Goal: Task Accomplishment & Management: Manage account settings

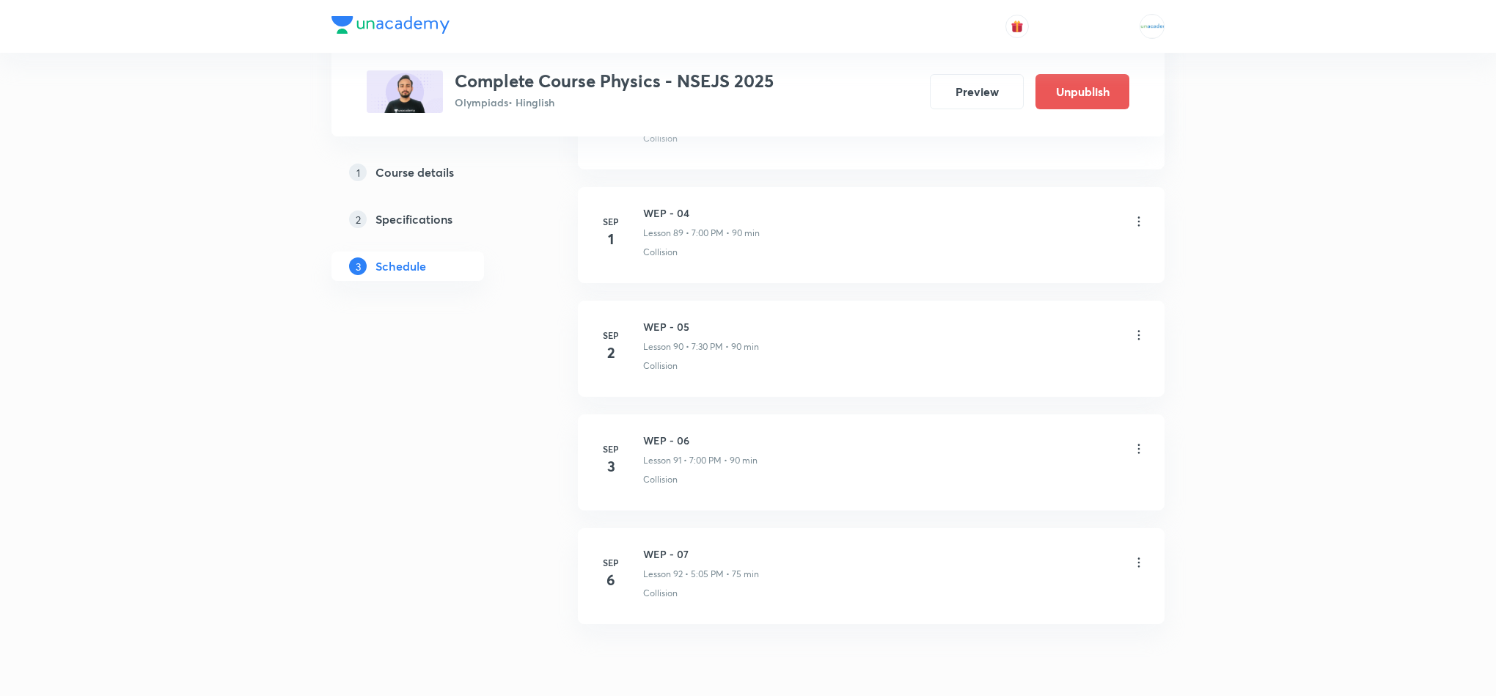
scroll to position [10800, 0]
click at [1135, 467] on div "WEP - 06 Lesson 91 • 7:00 PM • 90 min" at bounding box center [894, 450] width 503 height 34
click at [1140, 456] on icon at bounding box center [1139, 448] width 15 height 15
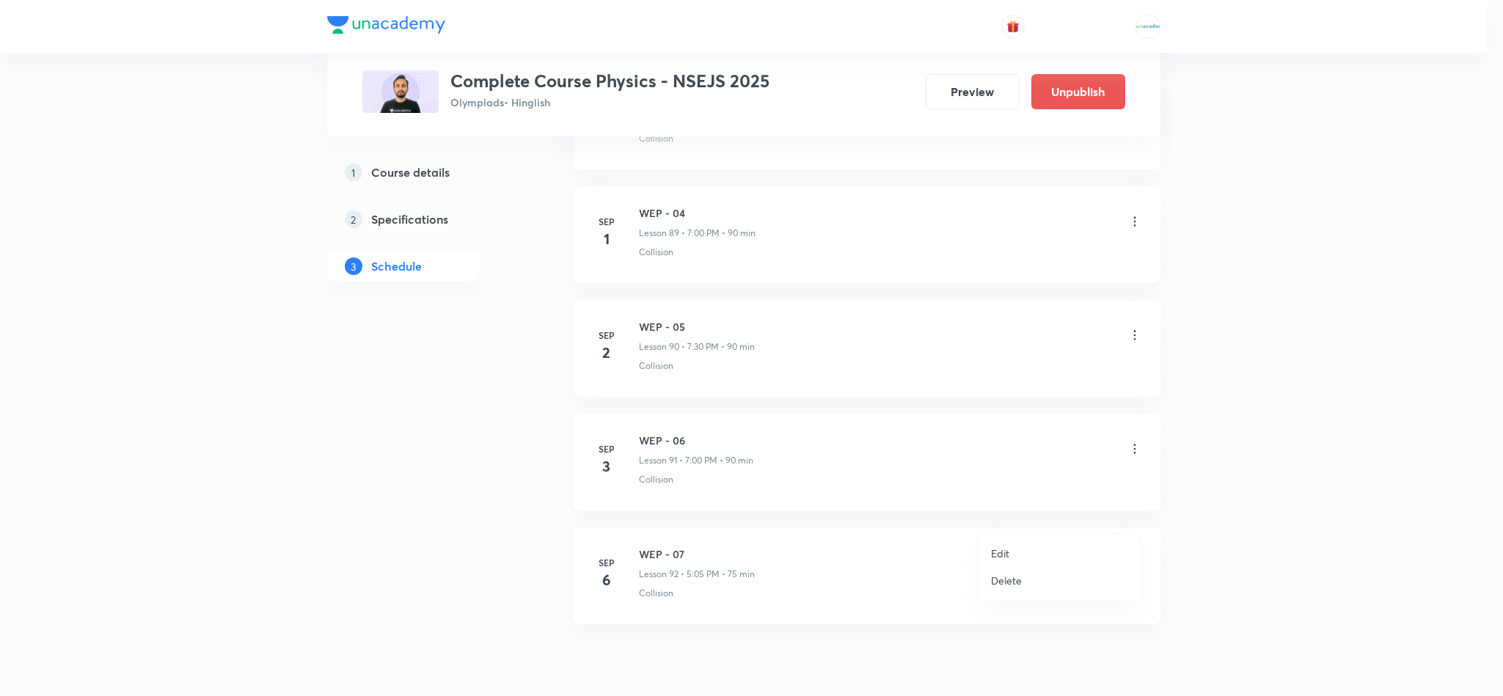
click at [1019, 543] on li "Edit" at bounding box center [1059, 553] width 161 height 27
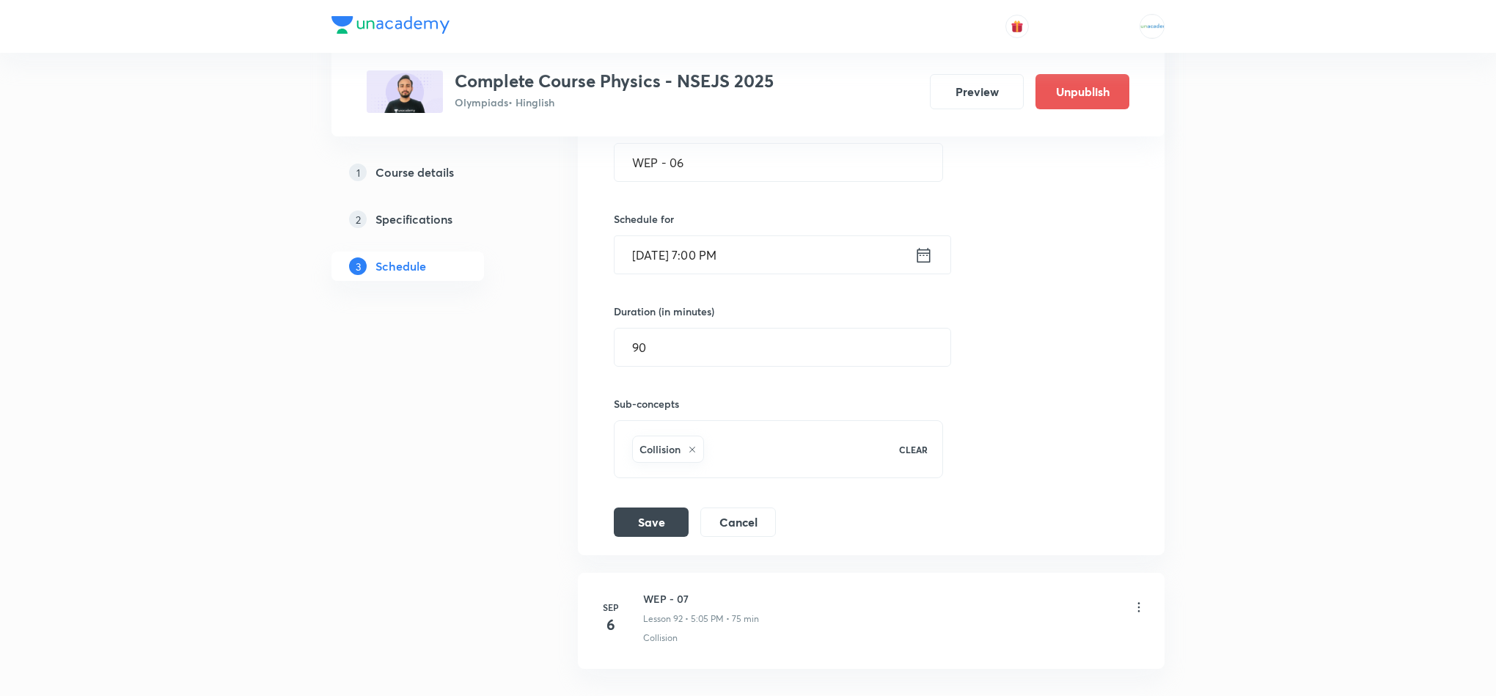
scroll to position [10642, 0]
click at [926, 266] on icon at bounding box center [924, 256] width 18 height 21
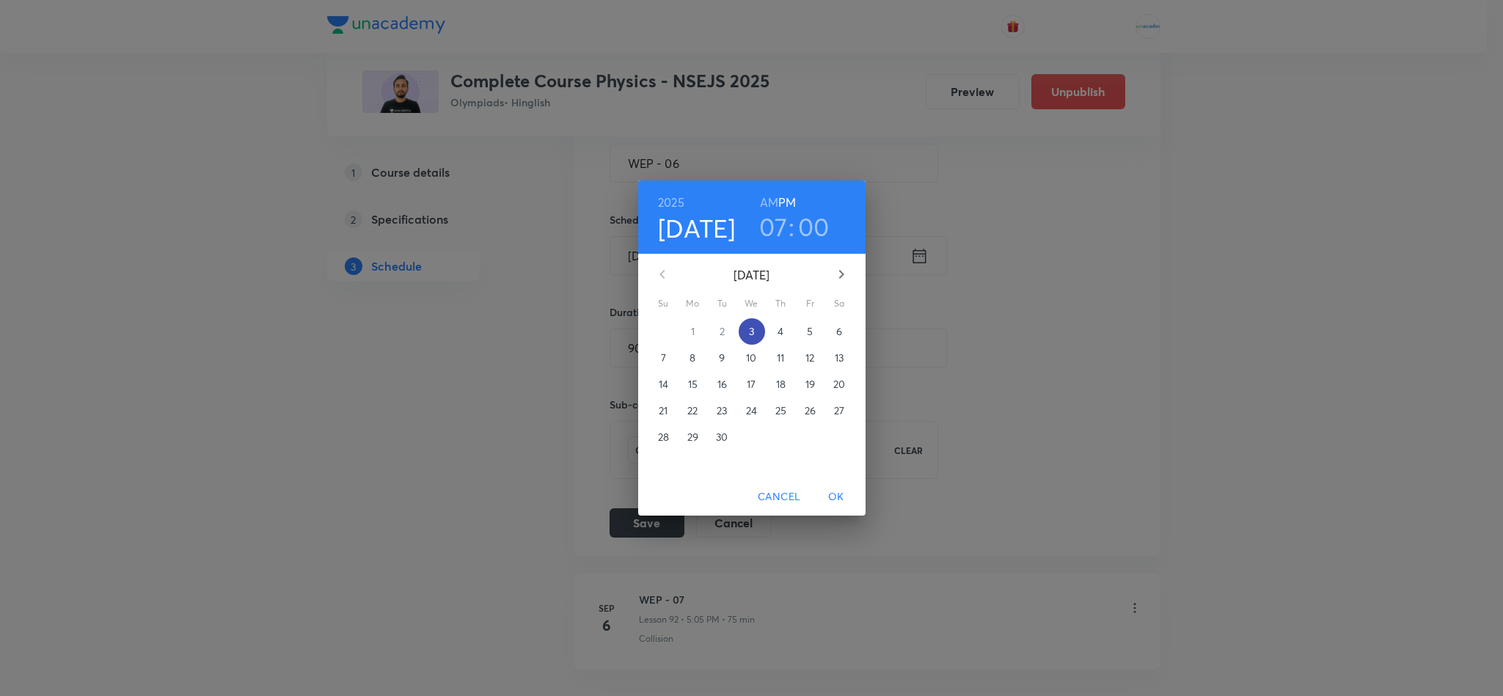
click at [753, 335] on p "3" at bounding box center [751, 331] width 5 height 15
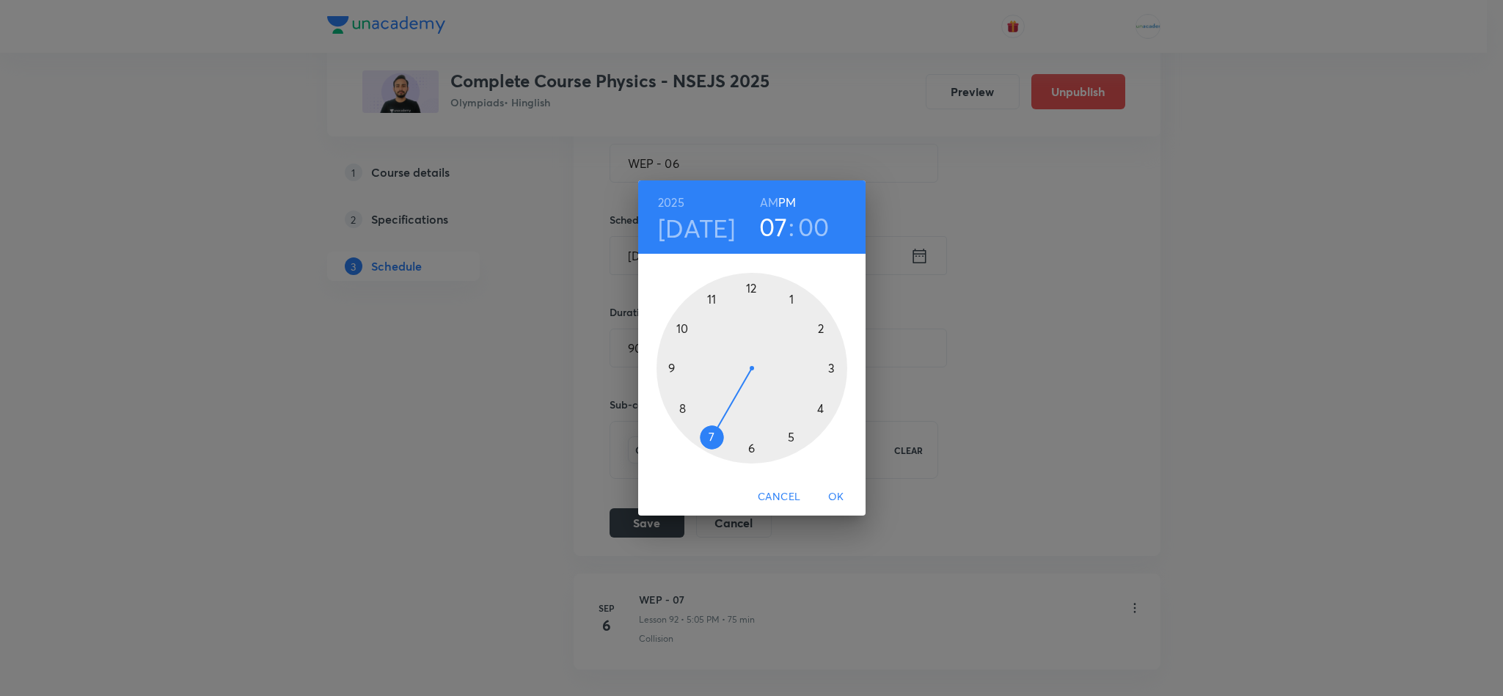
click at [709, 436] on div at bounding box center [751, 368] width 191 height 191
click at [825, 408] on div at bounding box center [751, 368] width 191 height 191
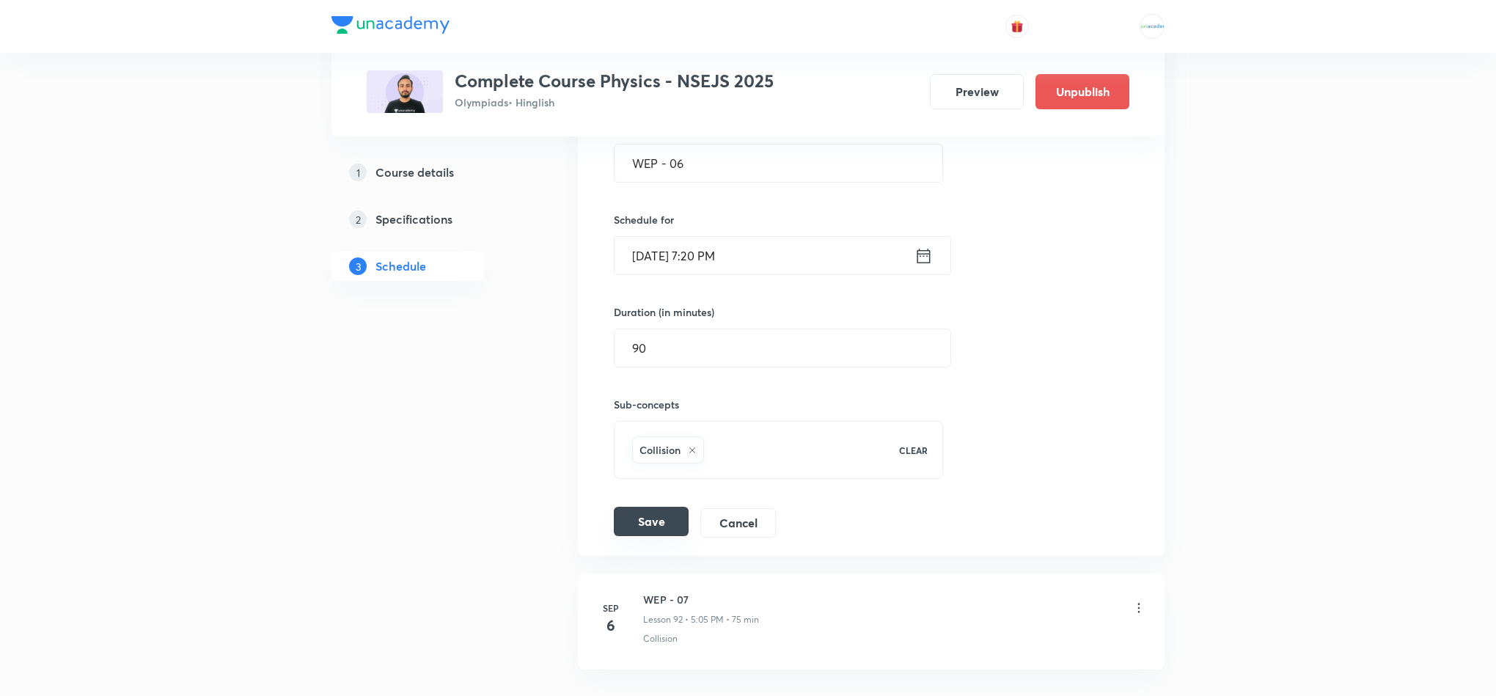
click at [642, 536] on button "Save" at bounding box center [651, 521] width 75 height 29
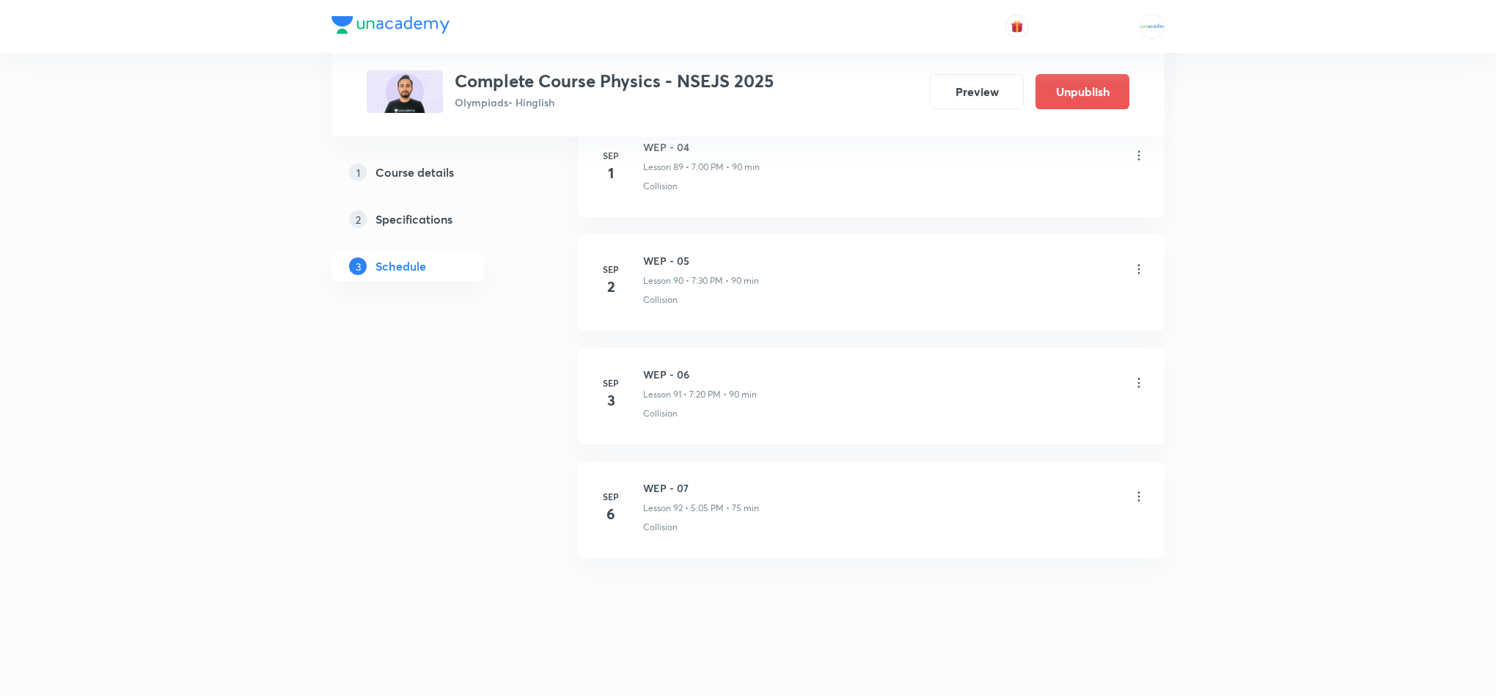
scroll to position [10446, 0]
